Goal: Navigation & Orientation: Understand site structure

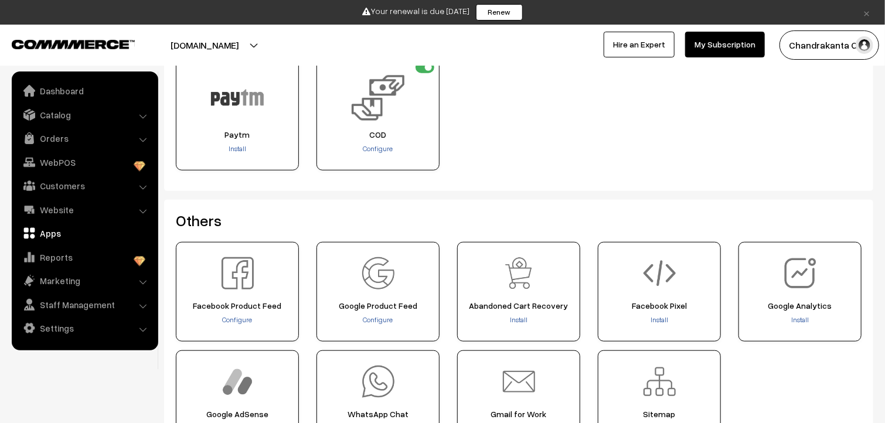
scroll to position [410, 0]
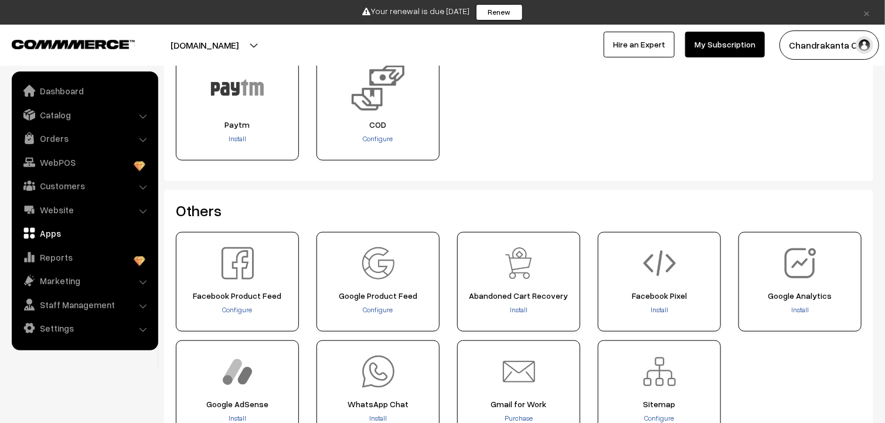
click at [636, 42] on link "Hire an Expert" at bounding box center [639, 45] width 71 height 26
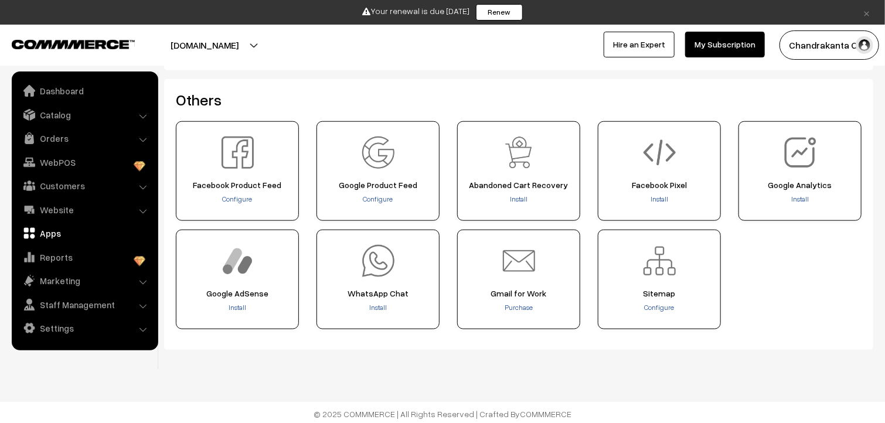
scroll to position [523, 0]
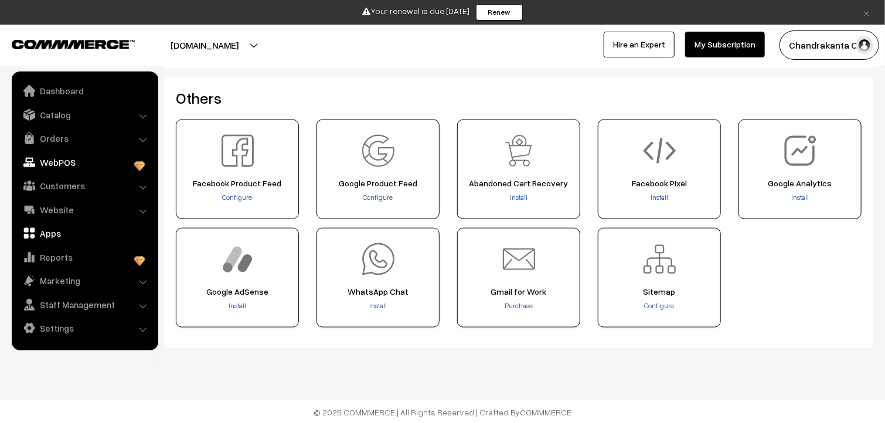
click at [80, 167] on link "WebPOS" at bounding box center [85, 162] width 140 height 21
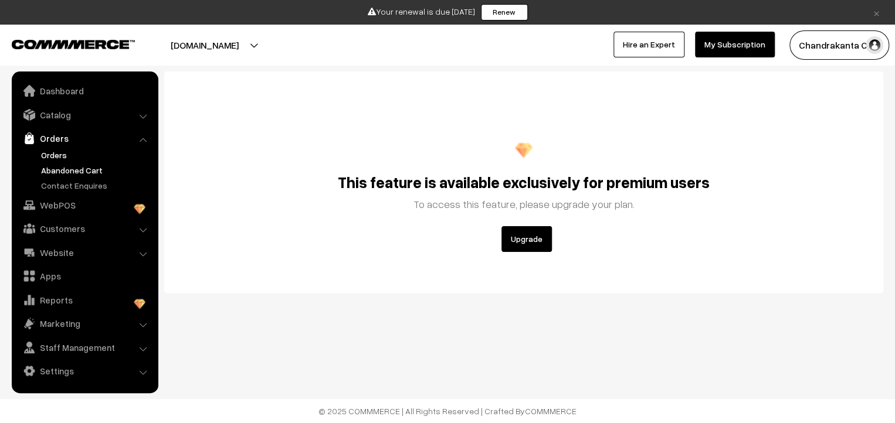
click at [74, 172] on link "Abandoned Cart" at bounding box center [96, 170] width 116 height 12
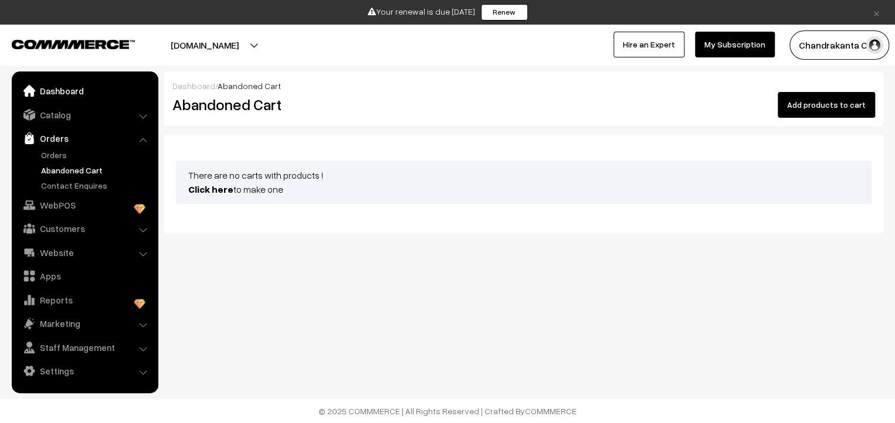
click at [56, 90] on link "Dashboard" at bounding box center [85, 90] width 140 height 21
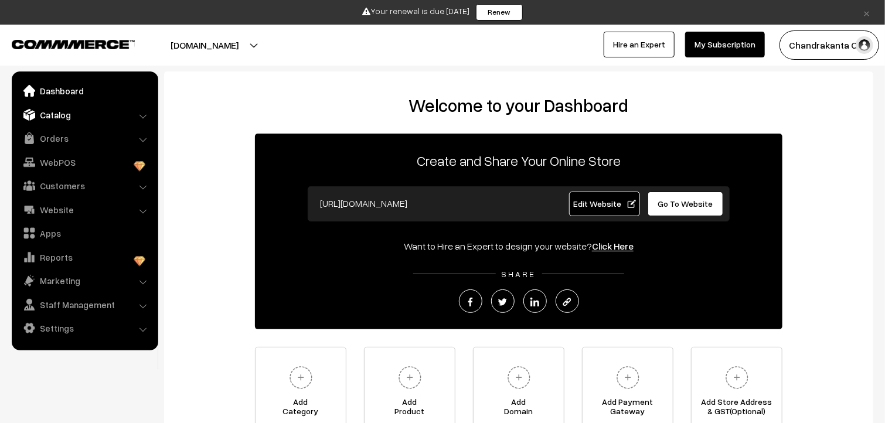
click at [55, 116] on link "Catalog" at bounding box center [85, 114] width 140 height 21
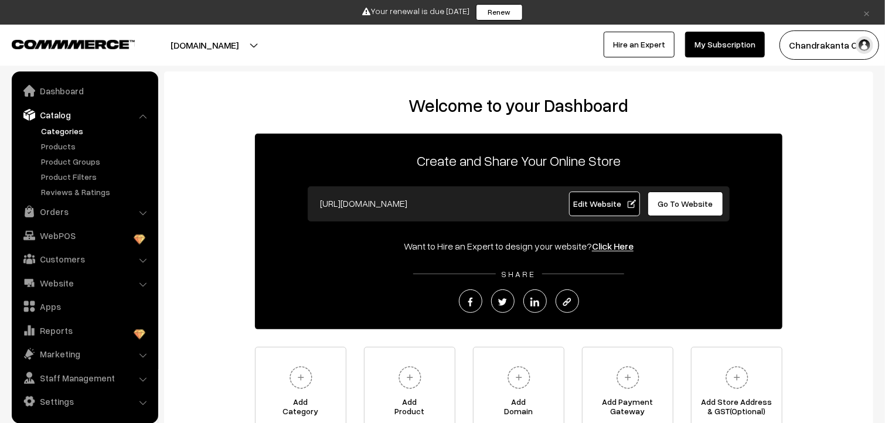
click at [54, 127] on link "Categories" at bounding box center [96, 131] width 116 height 12
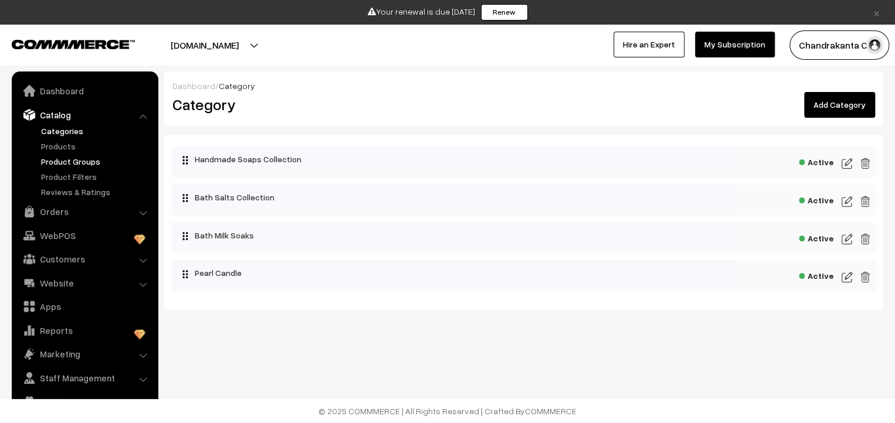
click at [56, 162] on link "Product Groups" at bounding box center [96, 161] width 116 height 12
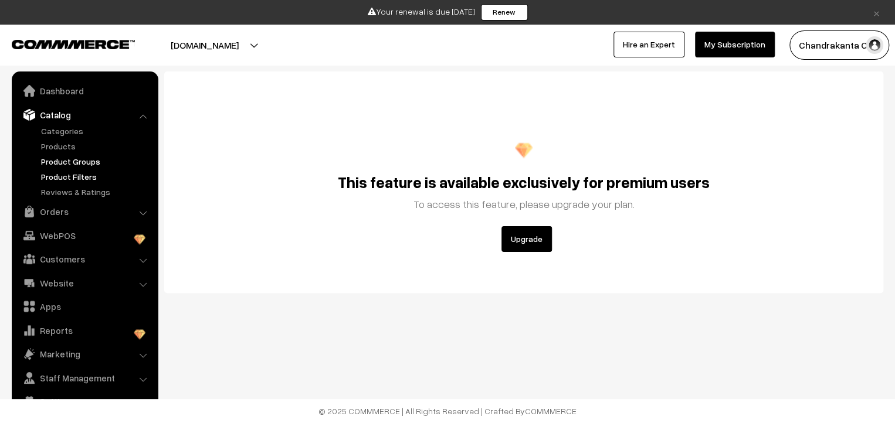
click at [56, 171] on link "Product Filters" at bounding box center [96, 177] width 116 height 12
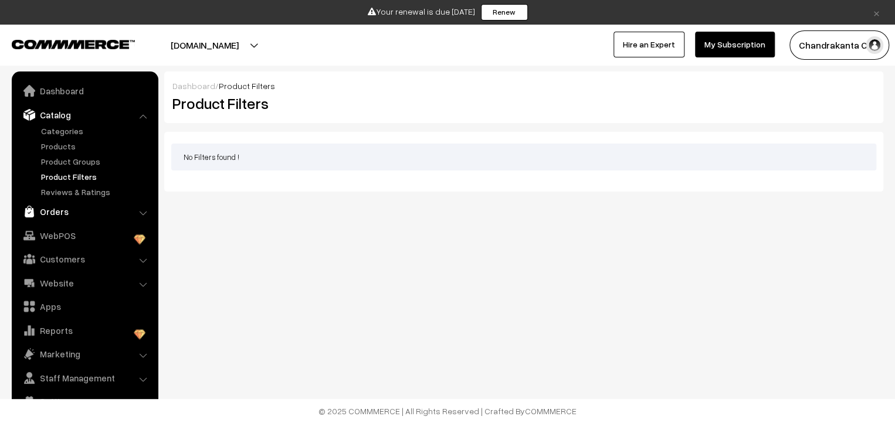
click at [54, 209] on link "Orders" at bounding box center [85, 211] width 140 height 21
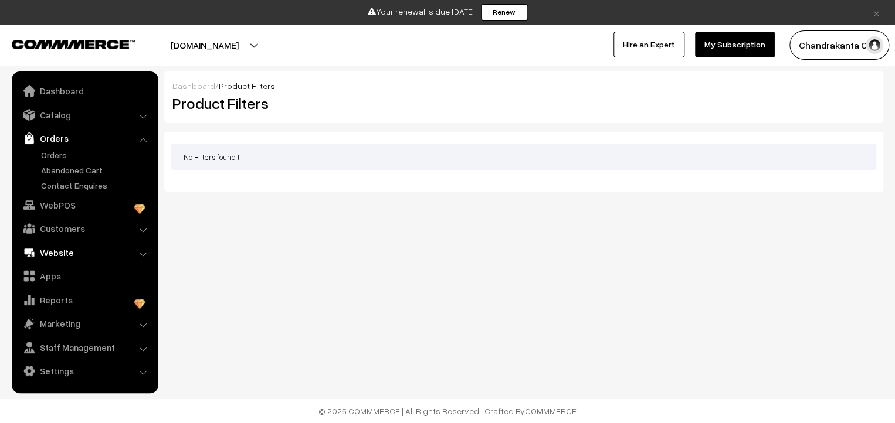
click at [70, 256] on link "Website" at bounding box center [85, 252] width 140 height 21
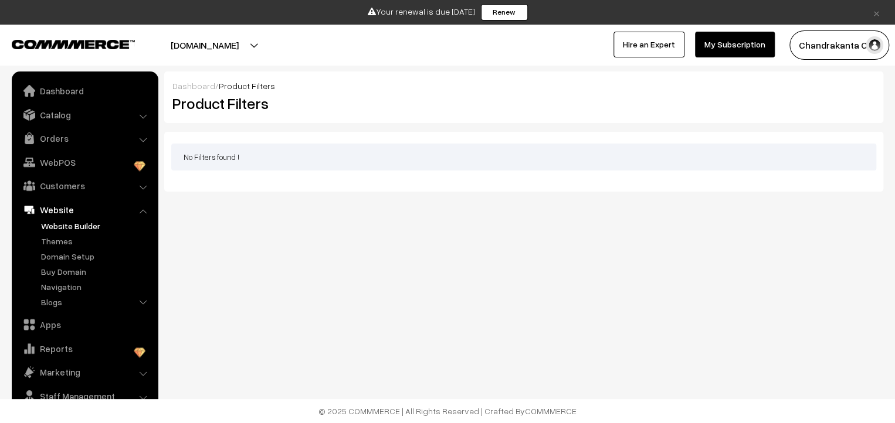
click at [67, 228] on link "Website Builder" at bounding box center [96, 226] width 116 height 12
